Goal: Task Accomplishment & Management: Manage account settings

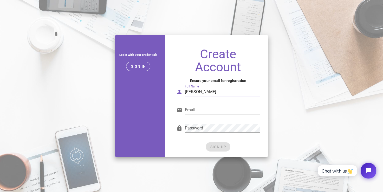
type input "Serge Ganzha"
type input "x"
type input "ximikse@gmail.com"
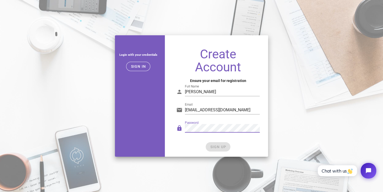
click at [177, 126] on div "Password" at bounding box center [217, 129] width 83 height 17
click at [223, 149] on div "SIGN UP" at bounding box center [217, 147] width 83 height 9
click at [170, 128] on div "Create Account Ensure your email for registration Full Name Serge Ganzha Email …" at bounding box center [218, 100] width 100 height 113
click at [218, 141] on form "Full Name Serge Ganzha Email ximikse@gmail.com Password SIGN UP" at bounding box center [217, 116] width 83 height 71
click at [171, 127] on div "Create Account Ensure your email for registration Full Name Serge Ganzha Email …" at bounding box center [218, 100] width 100 height 113
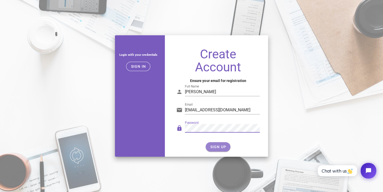
click at [215, 146] on span "SIGN UP" at bounding box center [218, 147] width 16 height 4
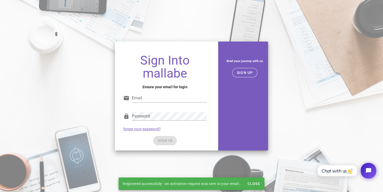
type input "[EMAIL_ADDRESS][DOMAIN_NAME]"
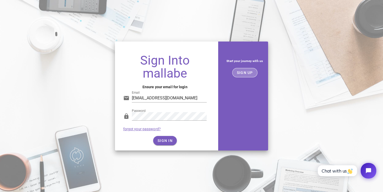
click at [249, 73] on span "SIGN UP" at bounding box center [245, 73] width 16 height 4
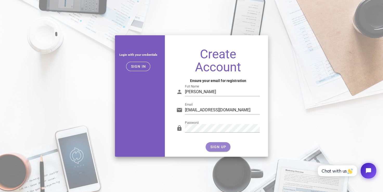
click at [224, 145] on span "SIGN UP" at bounding box center [218, 147] width 16 height 4
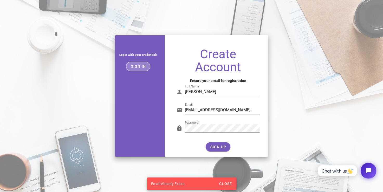
click at [141, 63] on button "Sign in" at bounding box center [138, 66] width 24 height 9
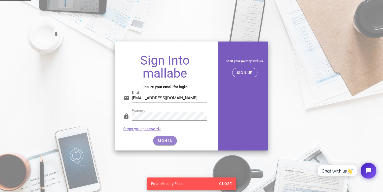
click at [164, 139] on span "SIGN IN" at bounding box center [164, 141] width 15 height 4
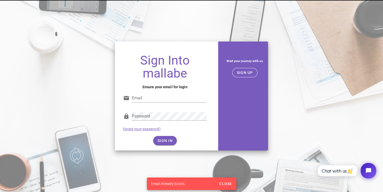
type input "[EMAIL_ADDRESS][DOMAIN_NAME]"
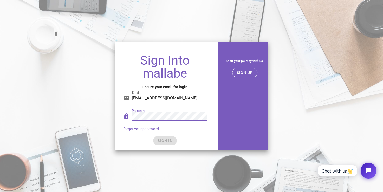
click at [129, 34] on div "Sign Into mallabe Ensure your email for login Email ximikse@gmail.com Password …" at bounding box center [191, 96] width 383 height 192
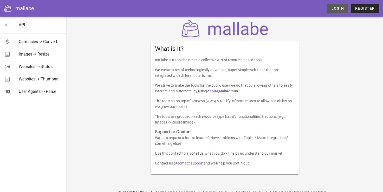
click at [335, 6] on span "Login" at bounding box center [337, 8] width 13 height 4
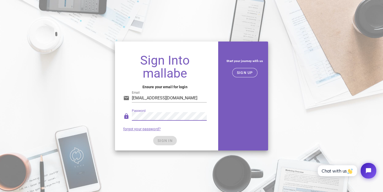
click at [166, 141] on div "SIGN IN" at bounding box center [164, 140] width 83 height 9
click at [166, 141] on span "SIGN IN" at bounding box center [164, 141] width 15 height 4
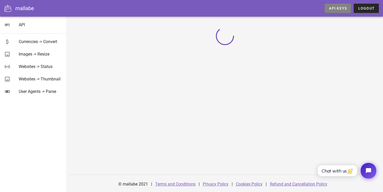
click at [336, 8] on span "API Keys" at bounding box center [338, 8] width 18 height 4
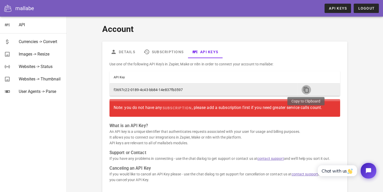
click at [307, 91] on icon "button" at bounding box center [306, 90] width 6 height 6
